Goal: Information Seeking & Learning: Check status

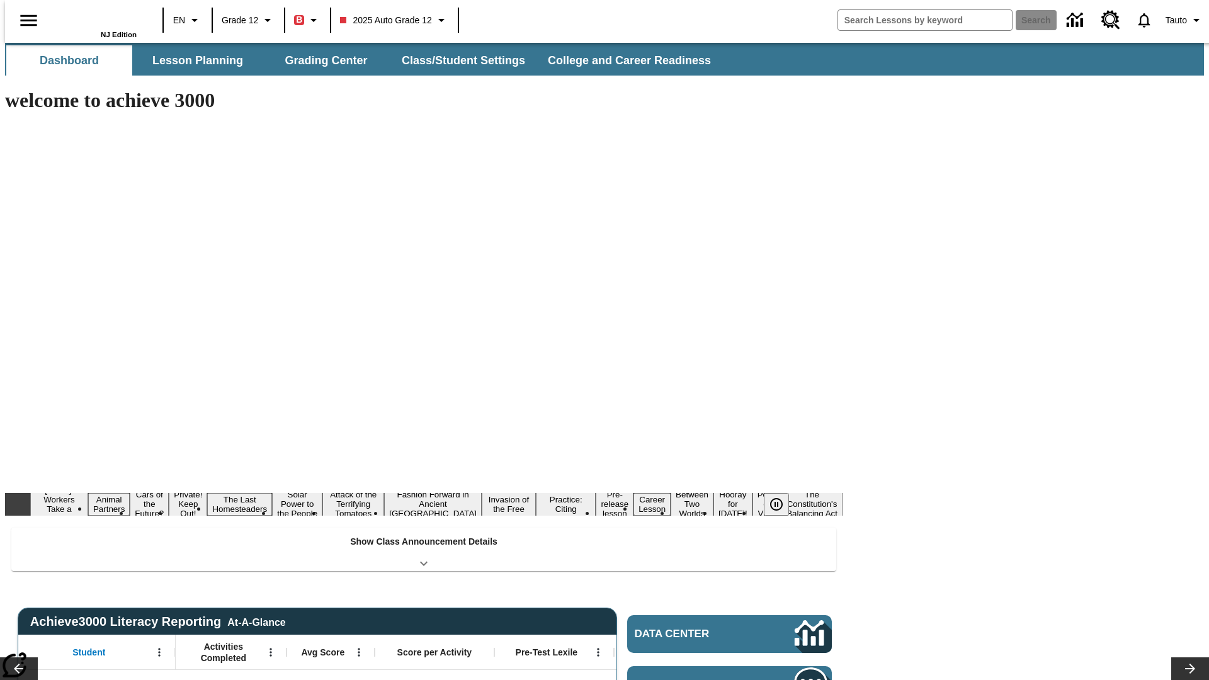
type input "-1"
click at [158, 649] on icon "Open Menu" at bounding box center [159, 653] width 2 height 8
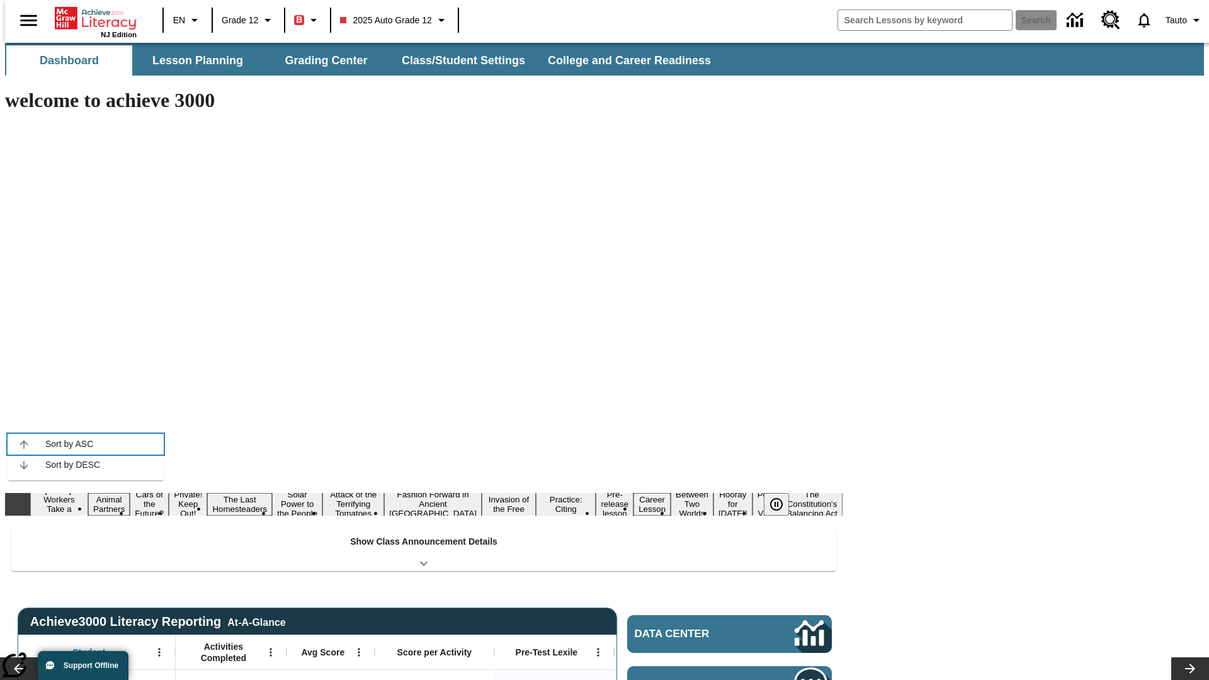
click at [24, 444] on icon at bounding box center [24, 444] width 8 height 8
click at [158, 649] on icon "Student, Open Menu," at bounding box center [159, 653] width 2 height 8
click at [24, 444] on icon at bounding box center [24, 444] width 8 height 8
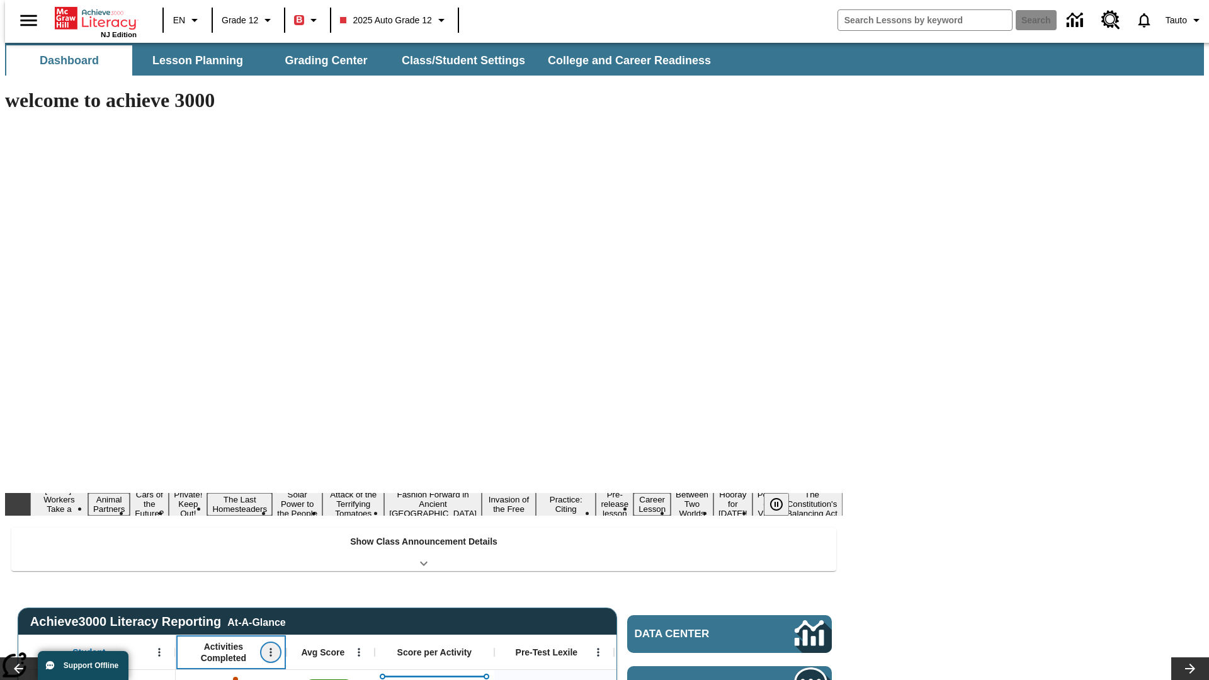
click at [270, 649] on icon "Open Menu" at bounding box center [271, 653] width 2 height 8
click at [135, 444] on icon at bounding box center [135, 444] width 8 height 8
click at [270, 649] on icon "Activities Completed, Open Menu," at bounding box center [271, 653] width 2 height 8
click at [135, 444] on icon at bounding box center [135, 444] width 8 height 8
click at [358, 649] on icon "Open Menu" at bounding box center [359, 653] width 2 height 8
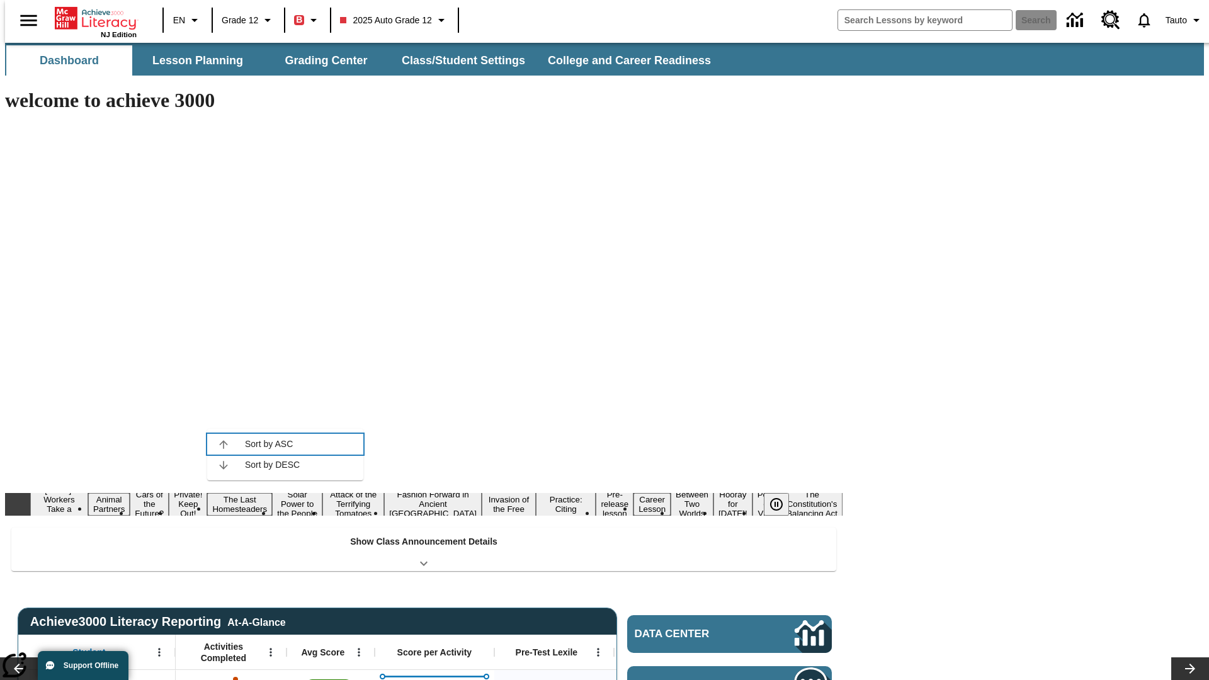
click at [224, 444] on icon at bounding box center [223, 444] width 8 height 8
click at [358, 649] on icon "Avg Score, Open Menu," at bounding box center [359, 653] width 2 height 8
